Goal: Find specific page/section

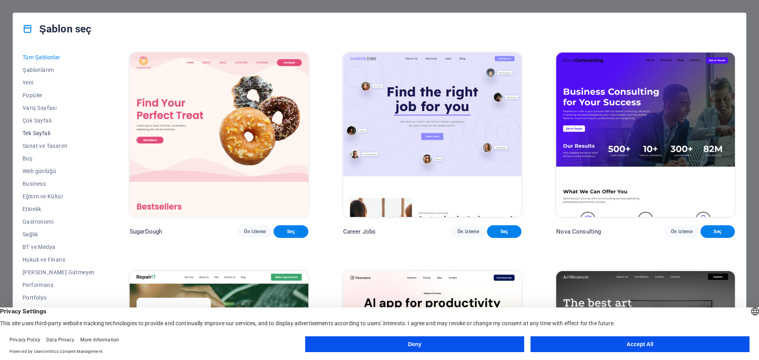
click at [40, 131] on span "Tek Sayfalı" at bounding box center [59, 133] width 72 height 6
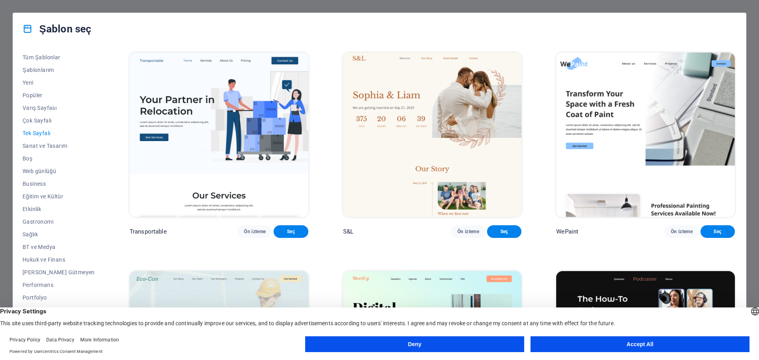
click at [596, 343] on button "Accept All" at bounding box center [640, 345] width 219 height 16
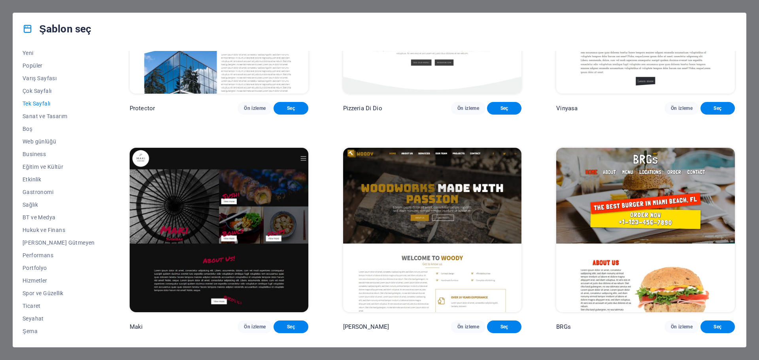
scroll to position [2017, 0]
